Goal: Task Accomplishment & Management: Complete application form

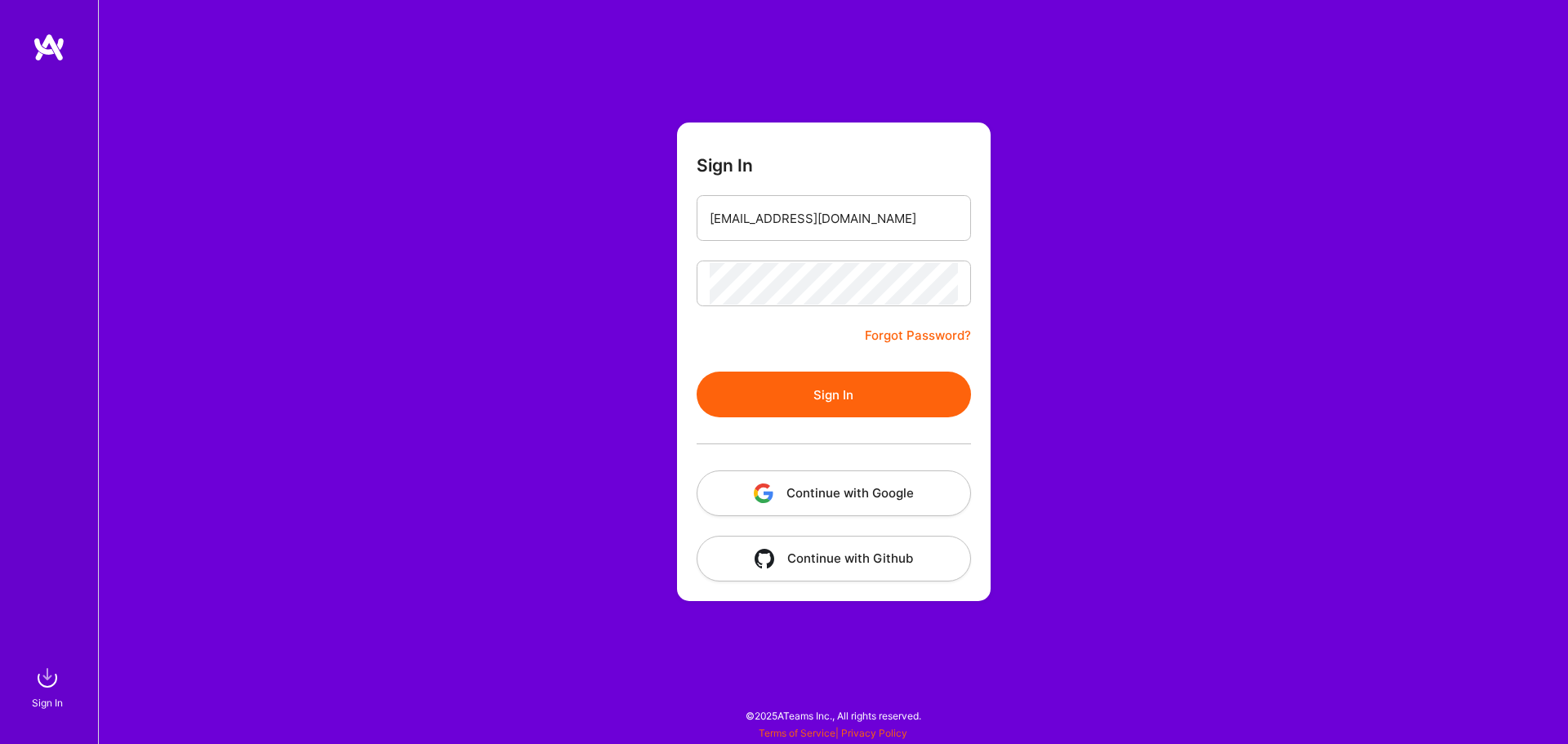
click at [860, 385] on button "Sign In" at bounding box center [834, 395] width 275 height 46
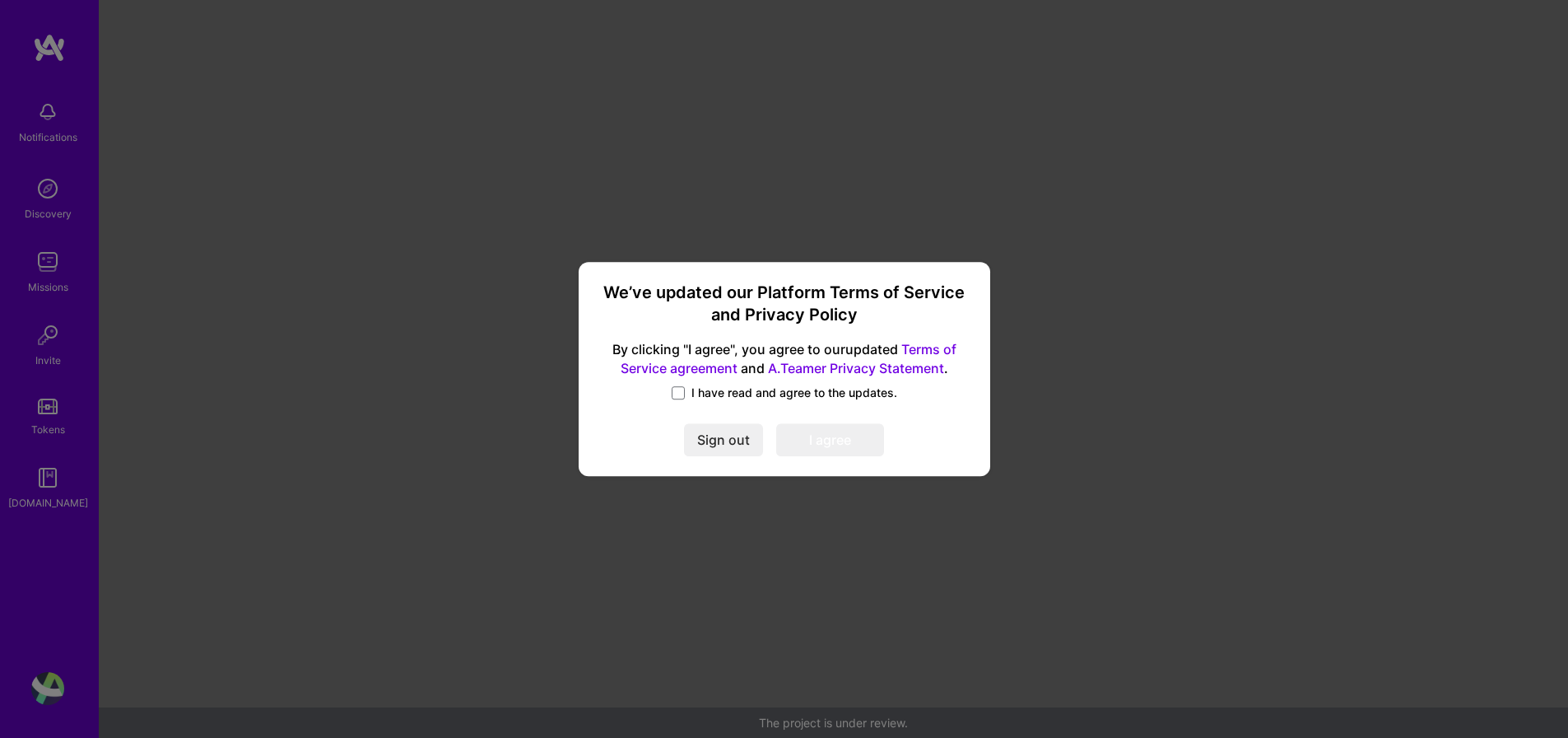
click at [680, 385] on label "I have read and agree to the updates." at bounding box center [784, 393] width 226 height 17
click at [0, 0] on input "I have read and agree to the updates." at bounding box center [0, 0] width 0 height 0
click at [822, 440] on button "I agree" at bounding box center [830, 439] width 108 height 33
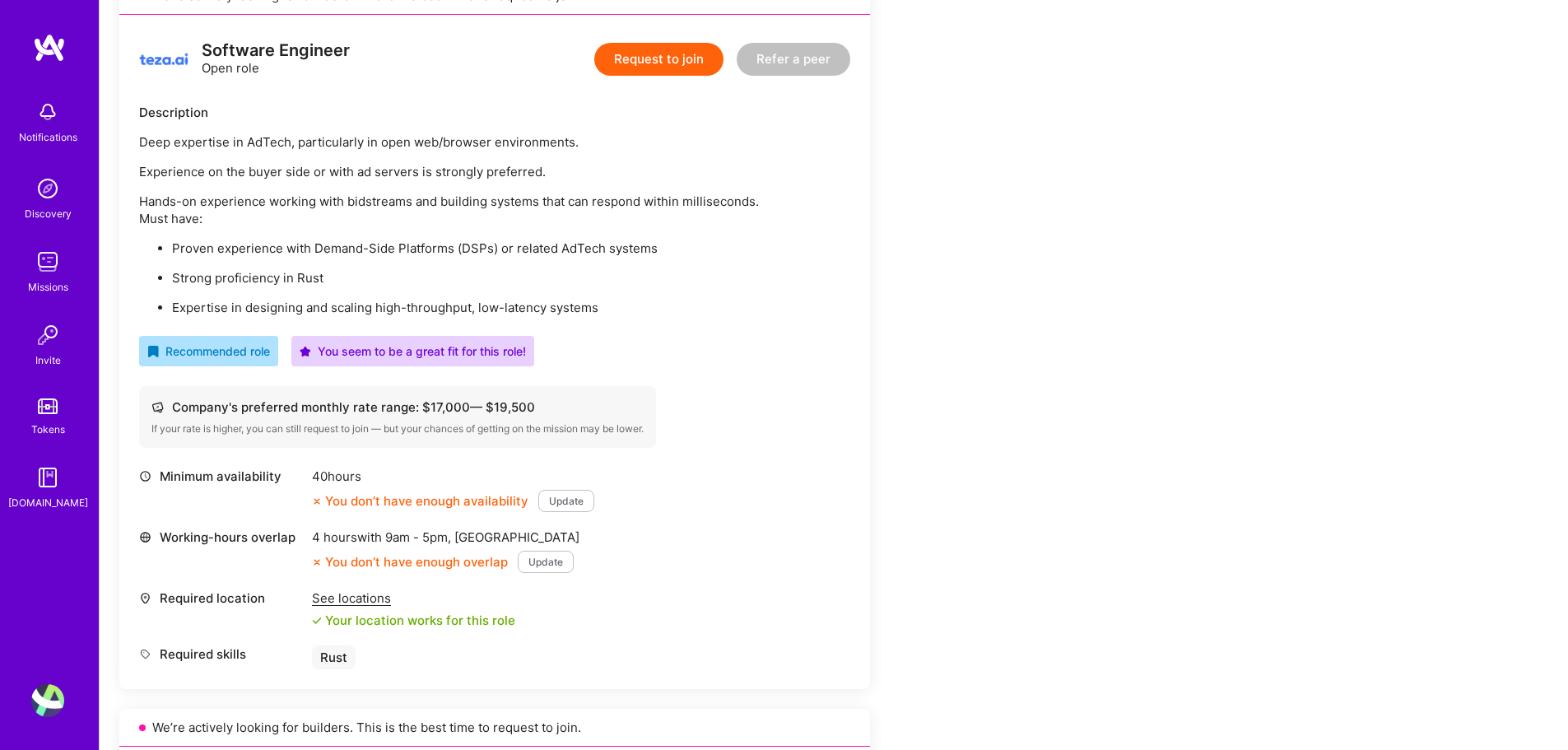
scroll to position [409, 0]
click at [645, 66] on button "Request to join" at bounding box center [659, 57] width 129 height 33
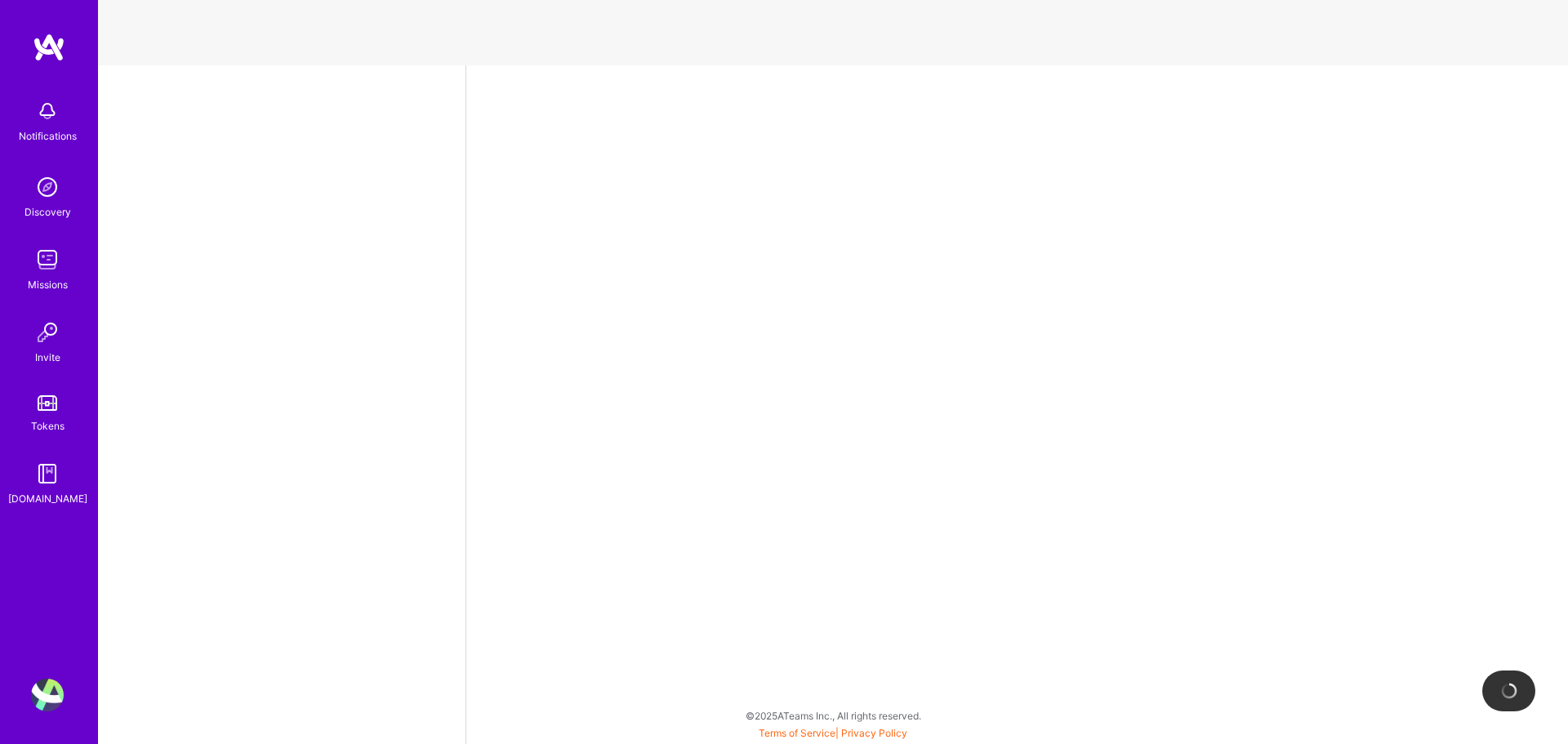
select select "US"
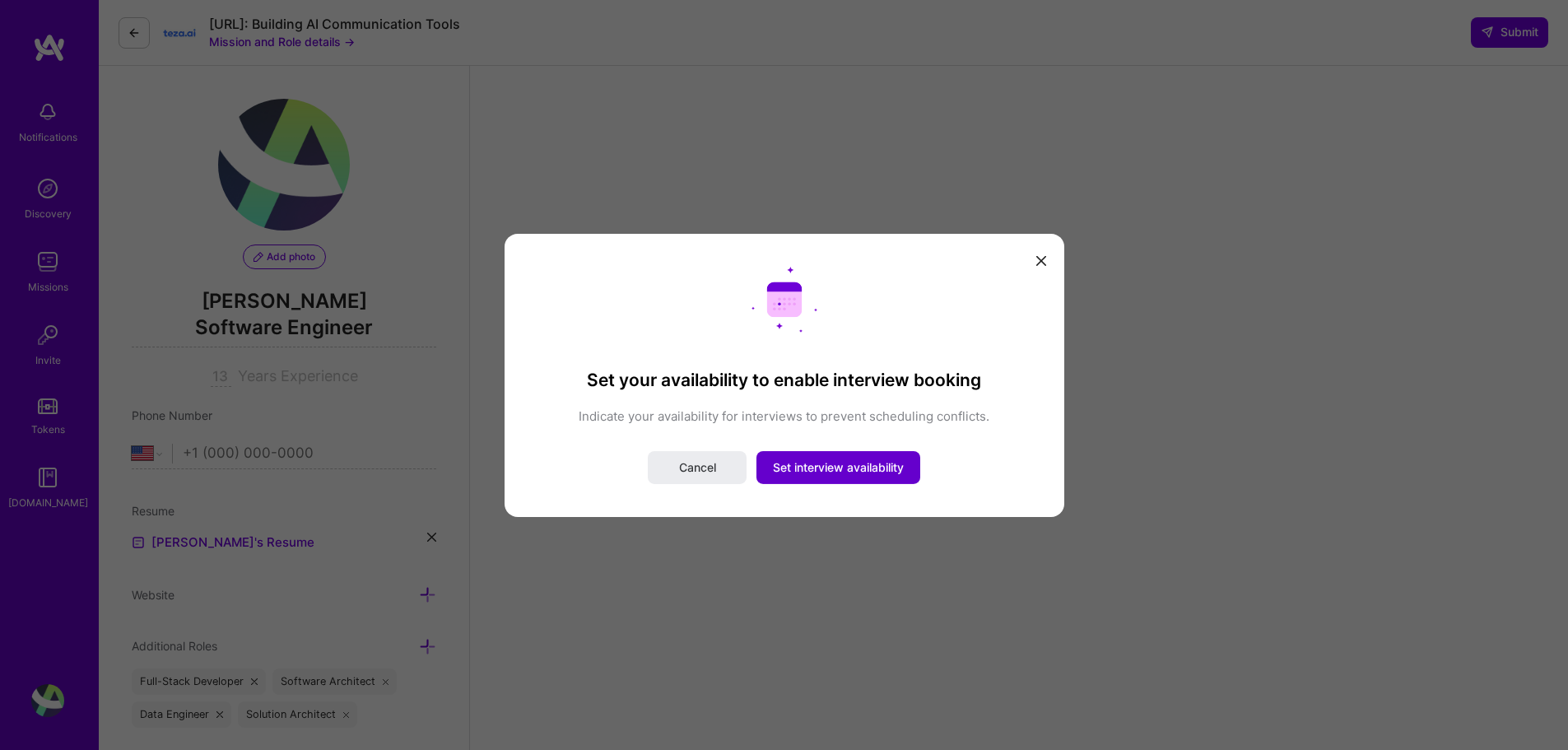
click at [813, 478] on button "Set interview availability" at bounding box center [838, 467] width 164 height 33
